Goal: Transaction & Acquisition: Purchase product/service

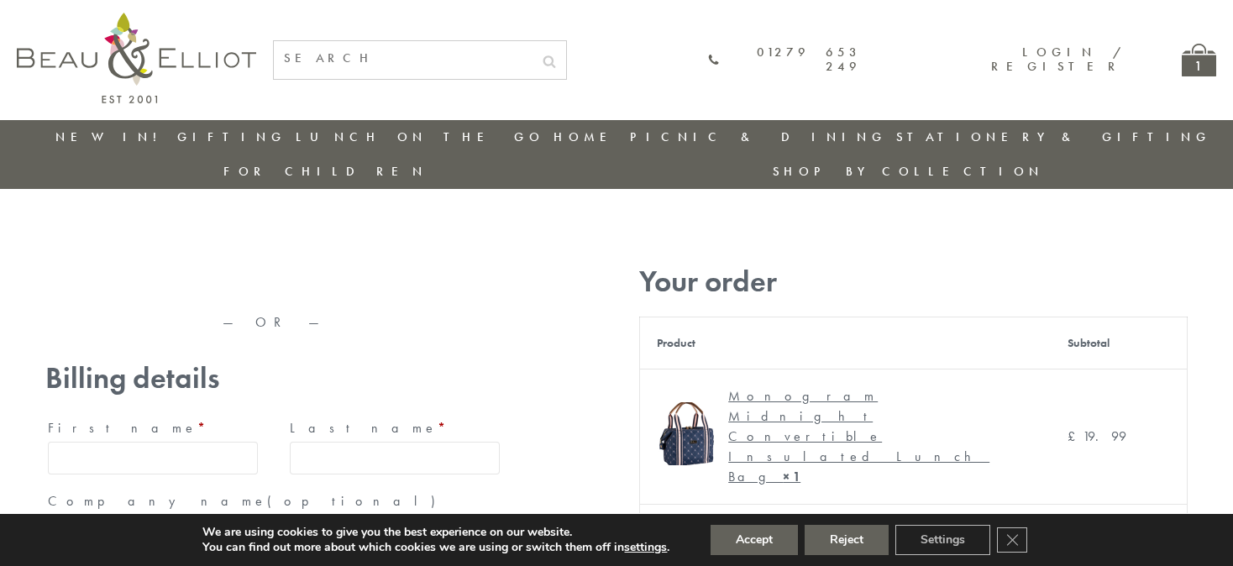
type input "maria33@yahoo.com"
type input "Maria"
type input "Williams"
type input "23, Scottsdale, Happytown"
type input "London"
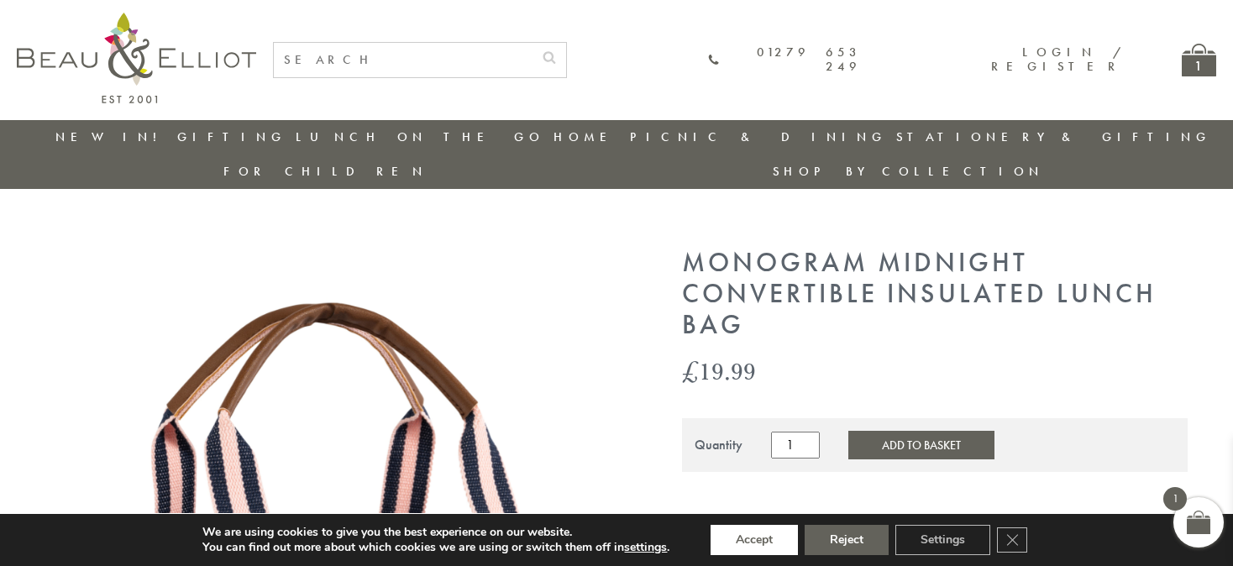
click at [754, 540] on button "Accept" at bounding box center [753, 540] width 87 height 30
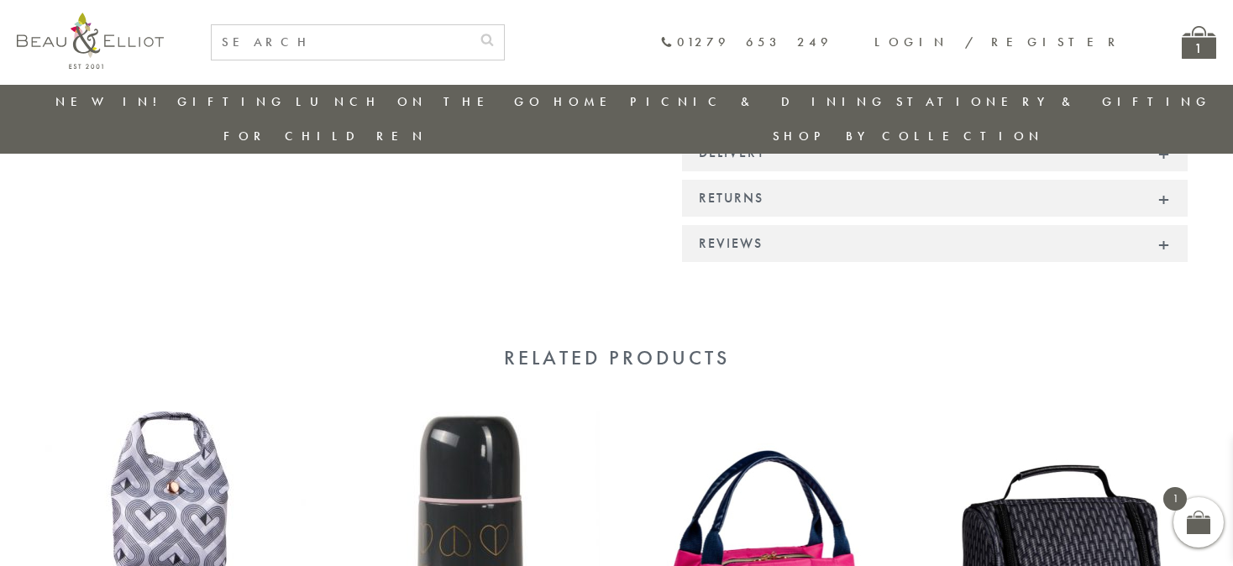
scroll to position [1569, 0]
